Goal: Task Accomplishment & Management: Complete application form

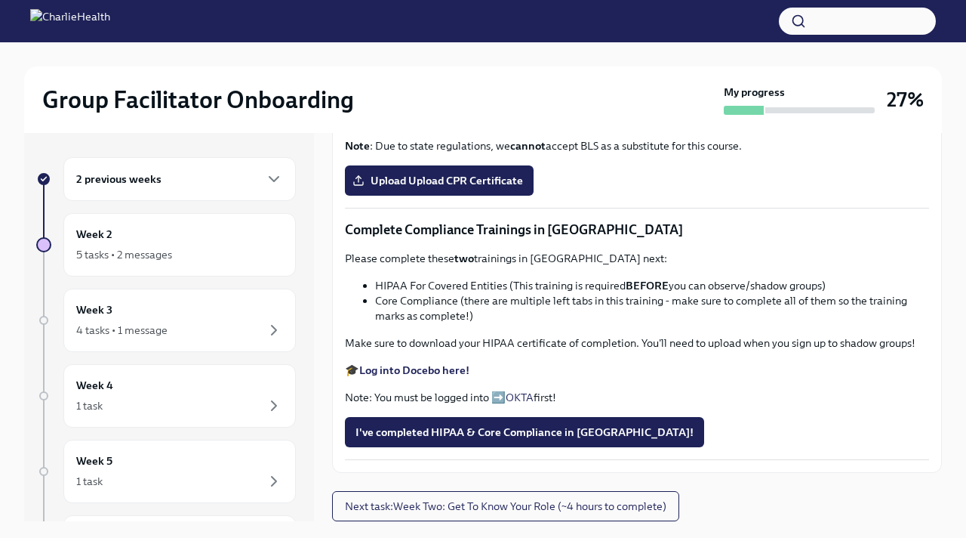
scroll to position [789, 0]
click at [434, 188] on span "Upload Upload CPR Certificate" at bounding box center [440, 180] width 168 height 15
click at [0, 0] on input "Upload Upload CPR Certificate" at bounding box center [0, 0] width 0 height 0
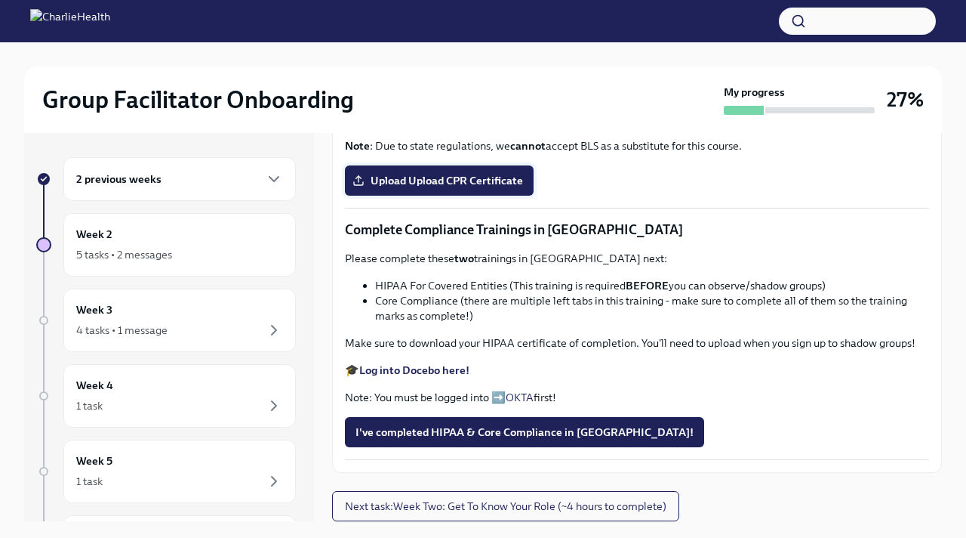
click at [436, 196] on label "Upload Upload CPR Certificate" at bounding box center [439, 180] width 189 height 30
click at [0, 0] on input "Upload Upload CPR Certificate" at bounding box center [0, 0] width 0 height 0
